Goal: Information Seeking & Learning: Learn about a topic

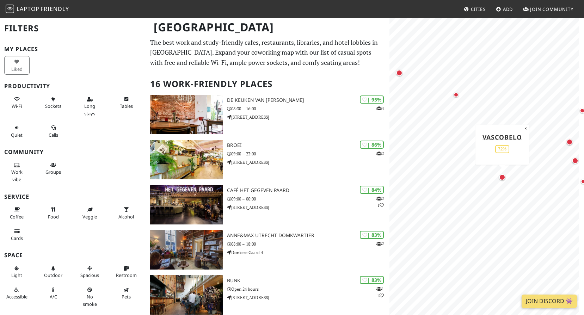
click at [504, 176] on div "Map marker" at bounding box center [502, 177] width 6 height 6
